Goal: Navigation & Orientation: Understand site structure

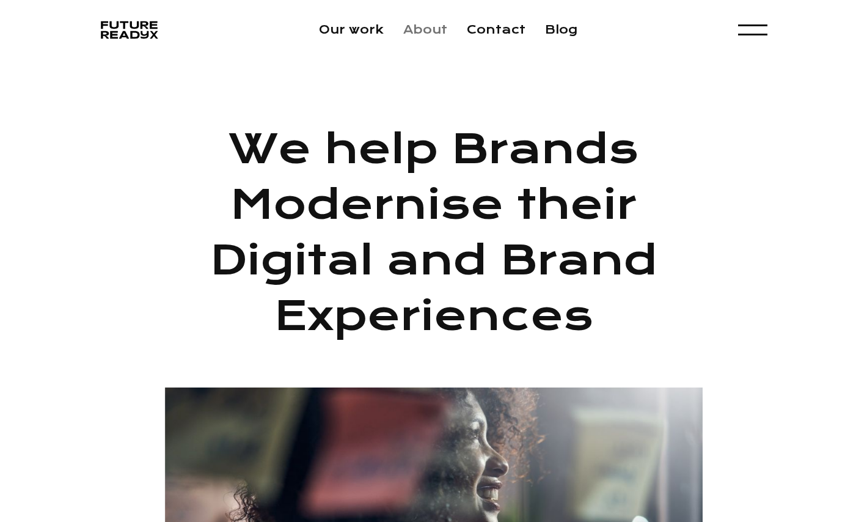
click at [423, 36] on link "About" at bounding box center [425, 30] width 44 height 14
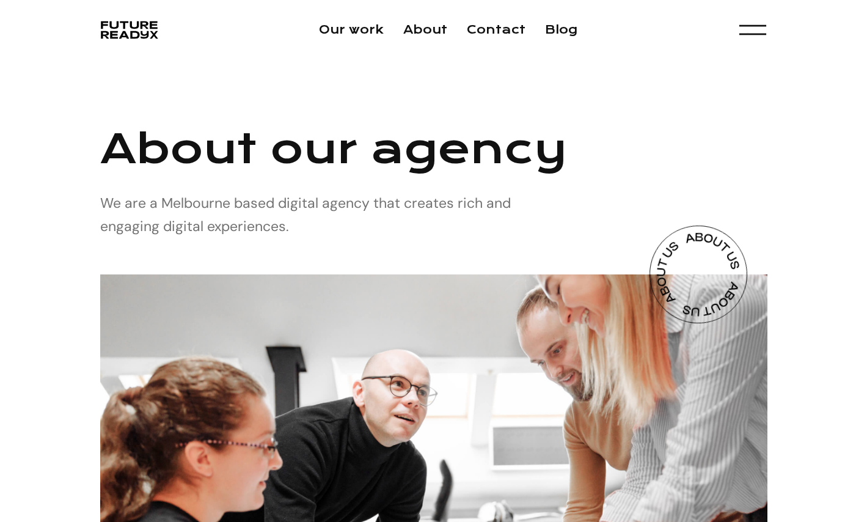
click at [746, 37] on div "menu" at bounding box center [752, 30] width 27 height 24
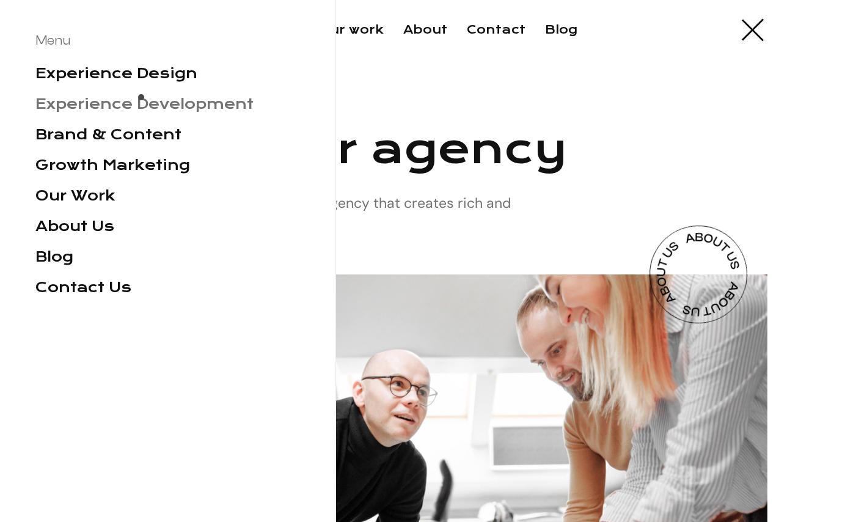
click at [139, 101] on link "Experience Development" at bounding box center [144, 103] width 218 height 17
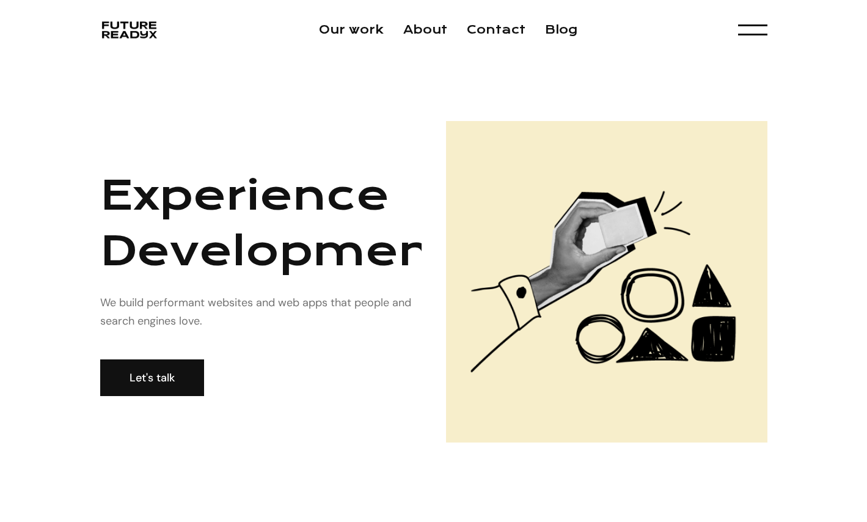
click at [115, 21] on img "home" at bounding box center [129, 29] width 56 height 23
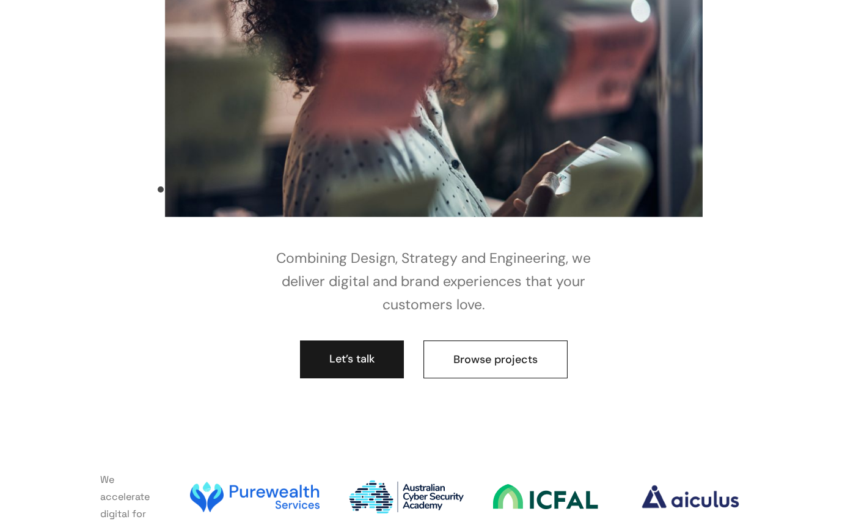
scroll to position [638, 0]
